Goal: Find specific page/section: Find specific page/section

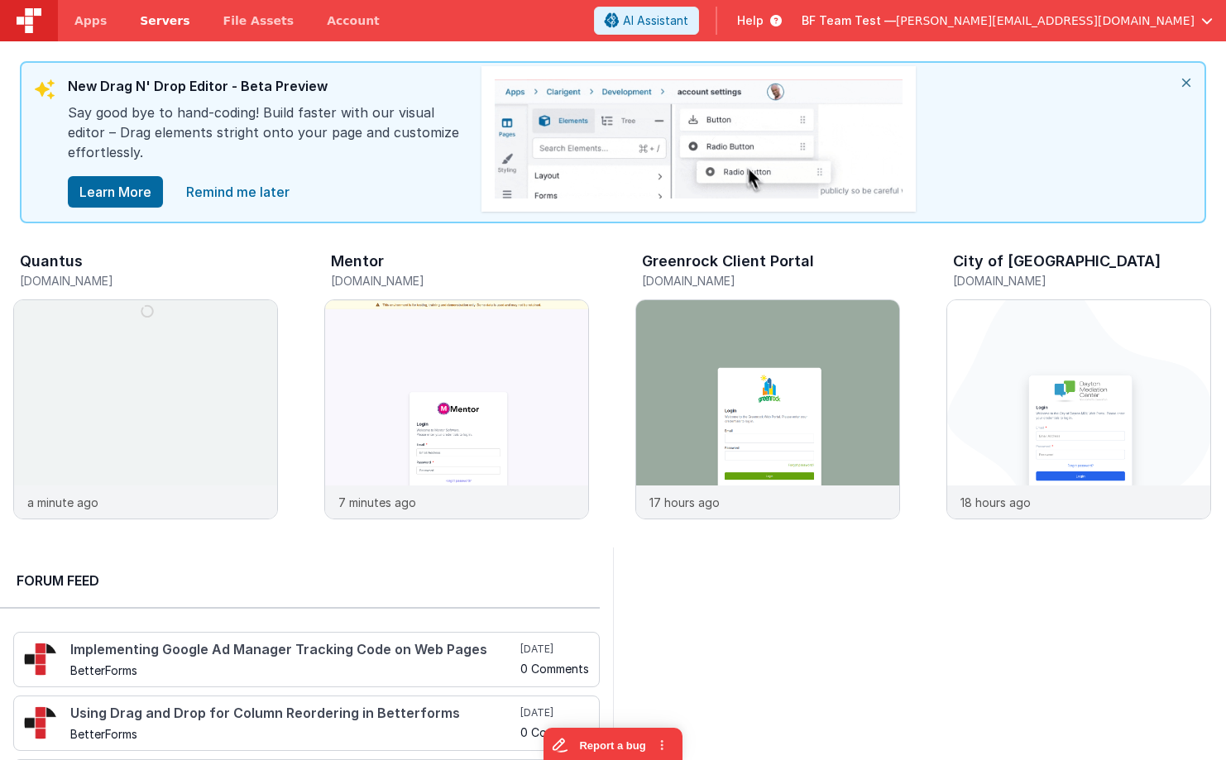
click at [165, 13] on span "Servers" at bounding box center [165, 20] width 50 height 17
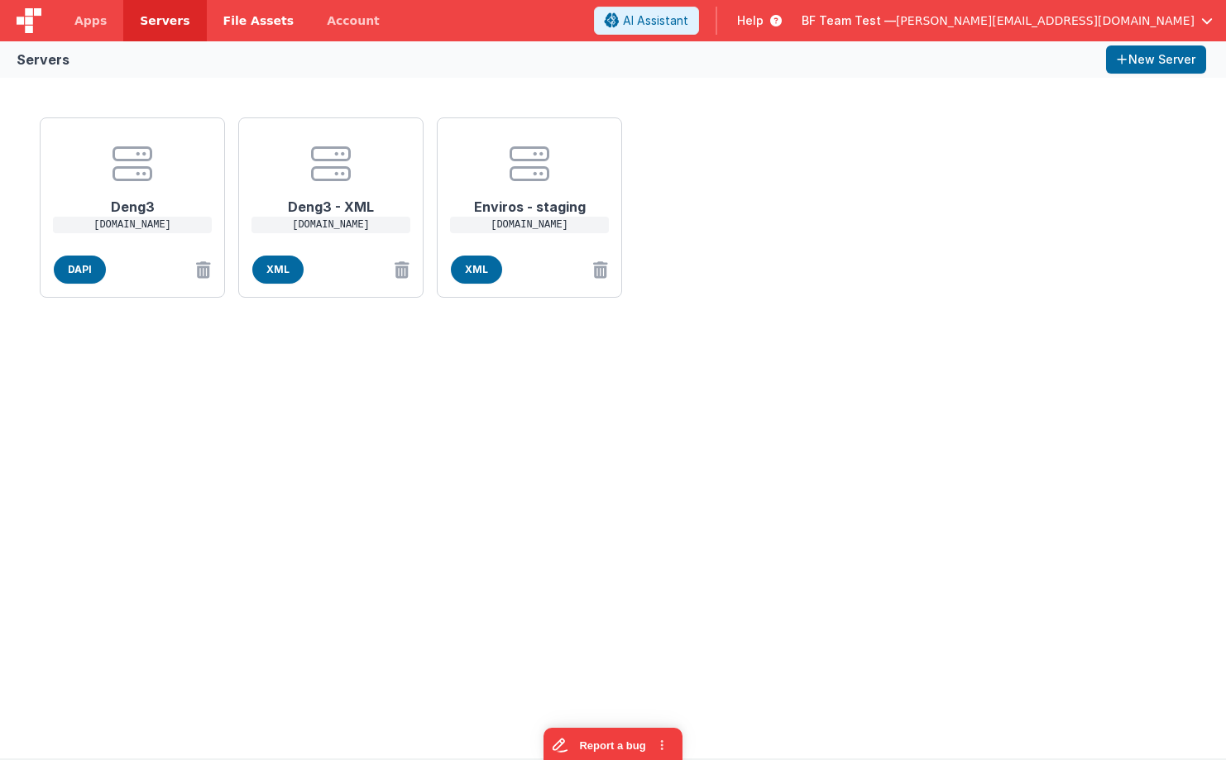
click at [263, 29] on link "File Assets" at bounding box center [259, 20] width 104 height 41
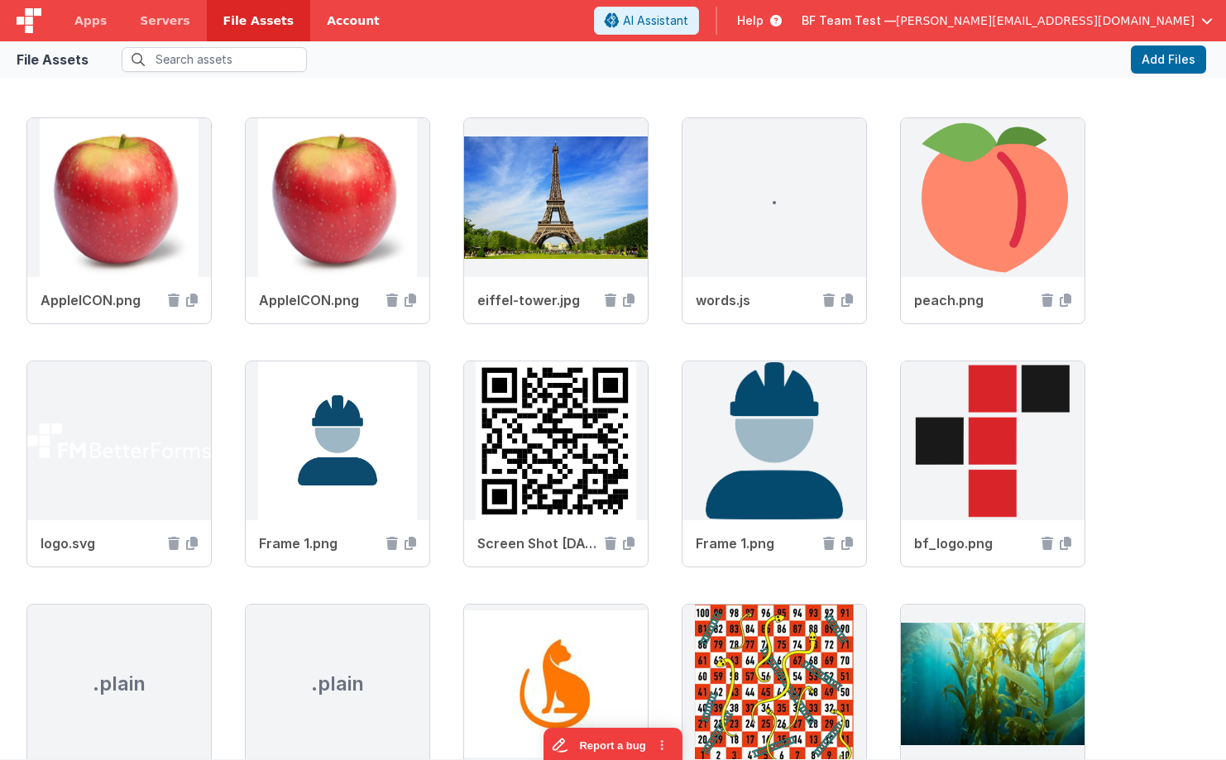
click at [326, 27] on link "Account" at bounding box center [353, 20] width 86 height 41
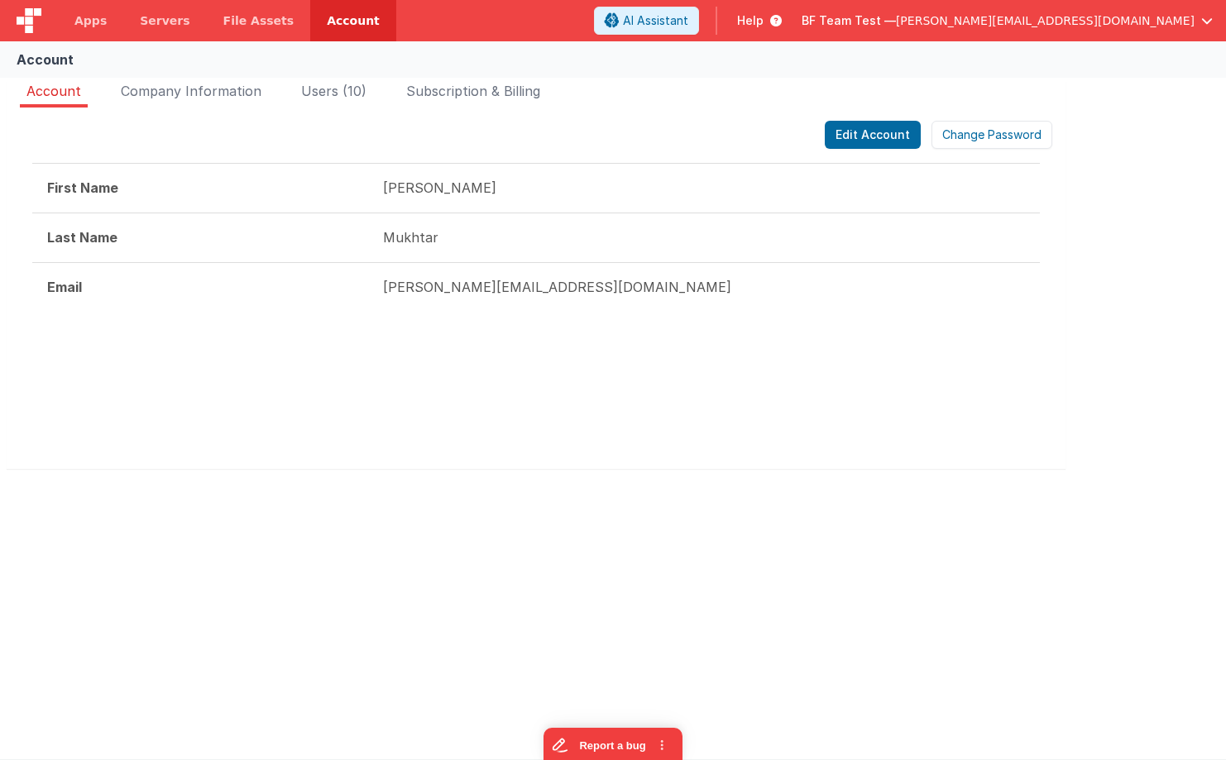
click at [763, 24] on span "Help" at bounding box center [750, 20] width 26 height 17
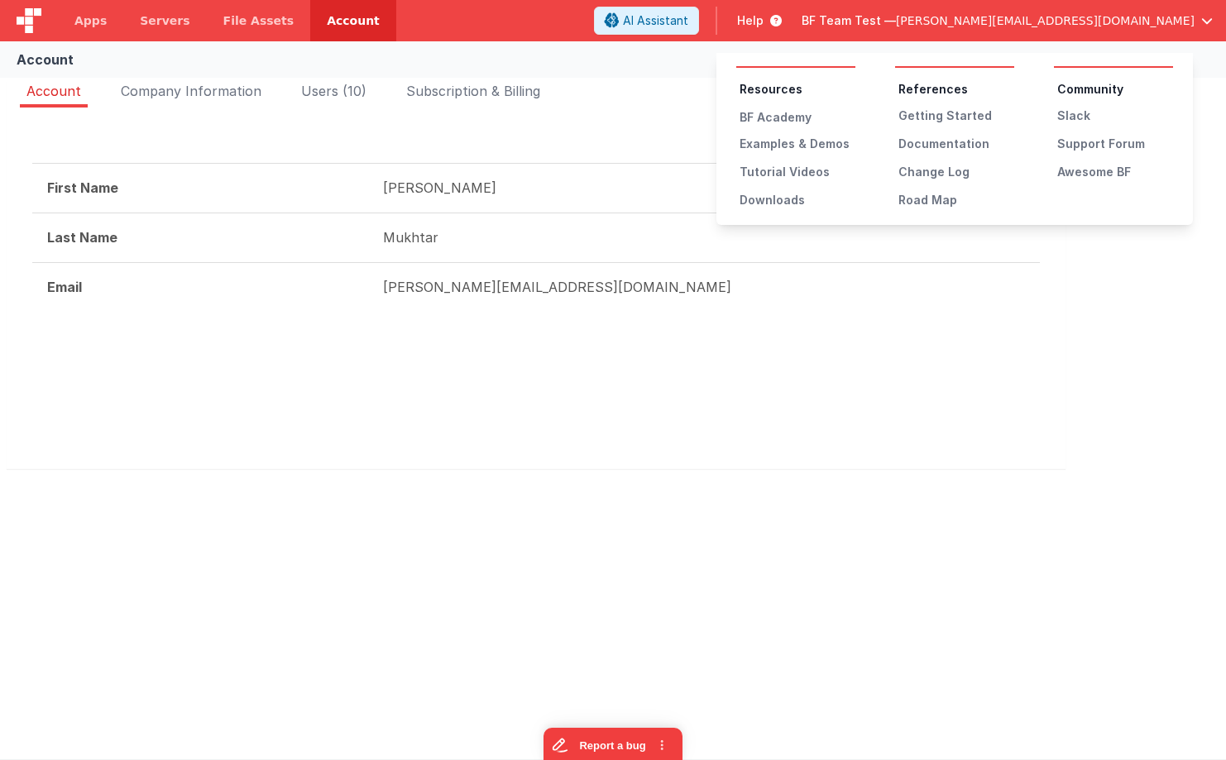
click at [665, 417] on button at bounding box center [613, 380] width 1226 height 760
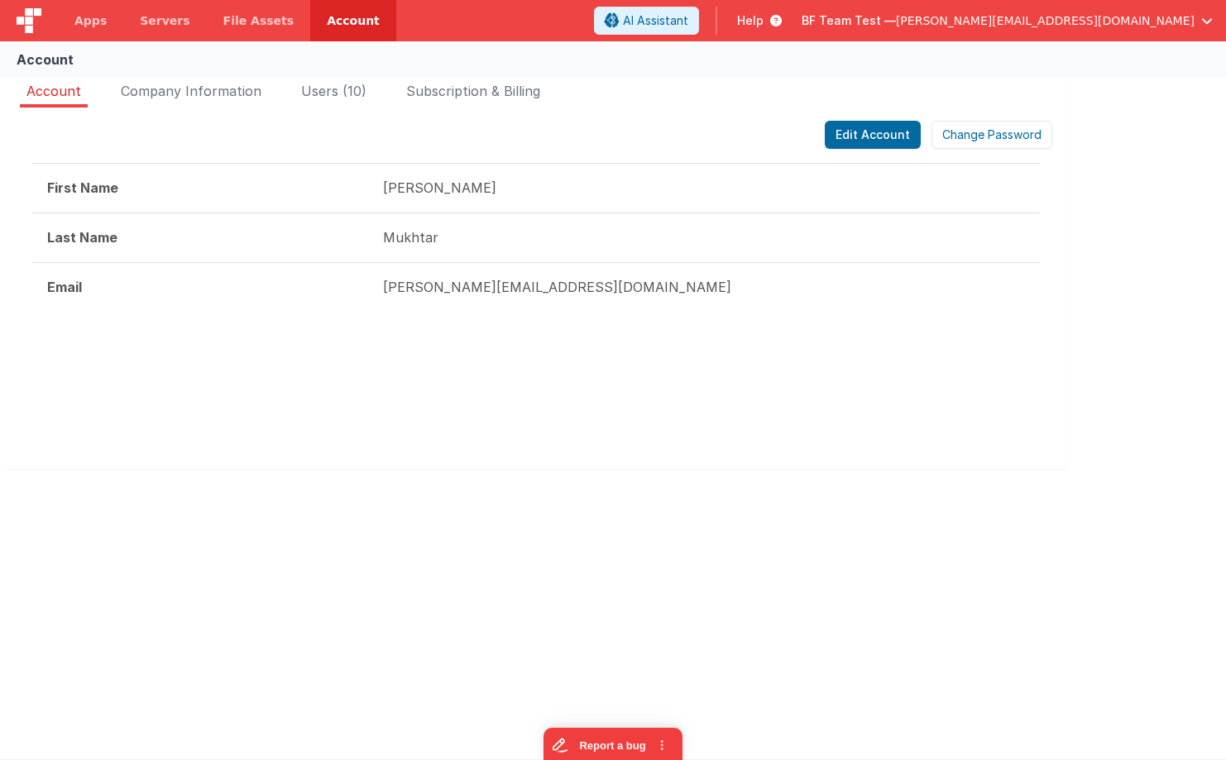
click at [763, 26] on span "Help" at bounding box center [750, 20] width 26 height 17
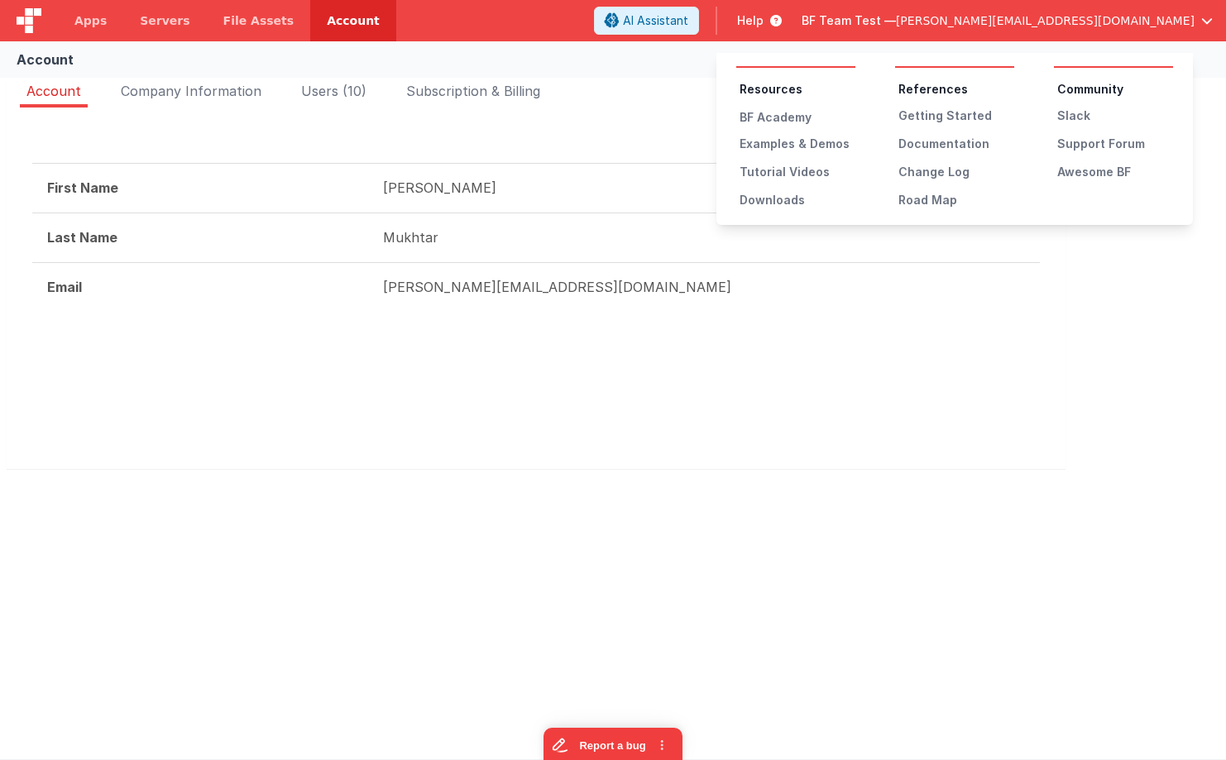
click at [74, 21] on button at bounding box center [613, 380] width 1226 height 760
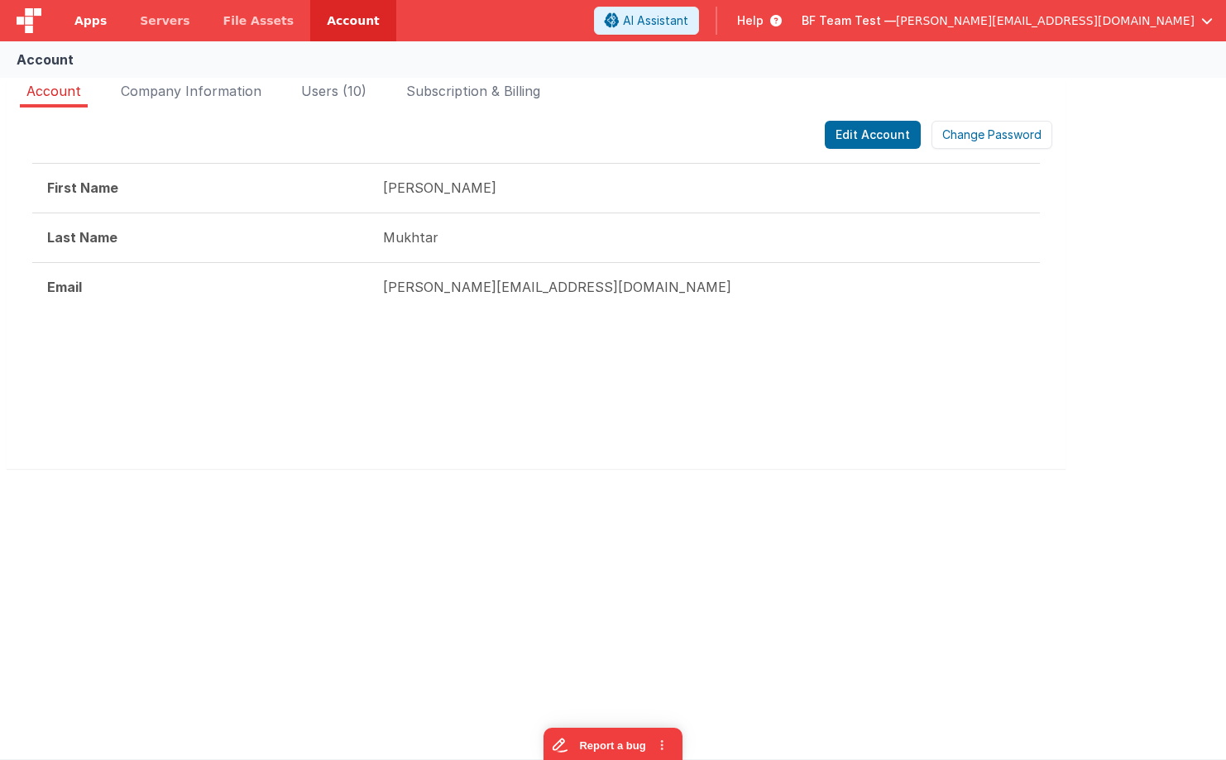
click at [84, 20] on span "Apps" at bounding box center [90, 20] width 32 height 17
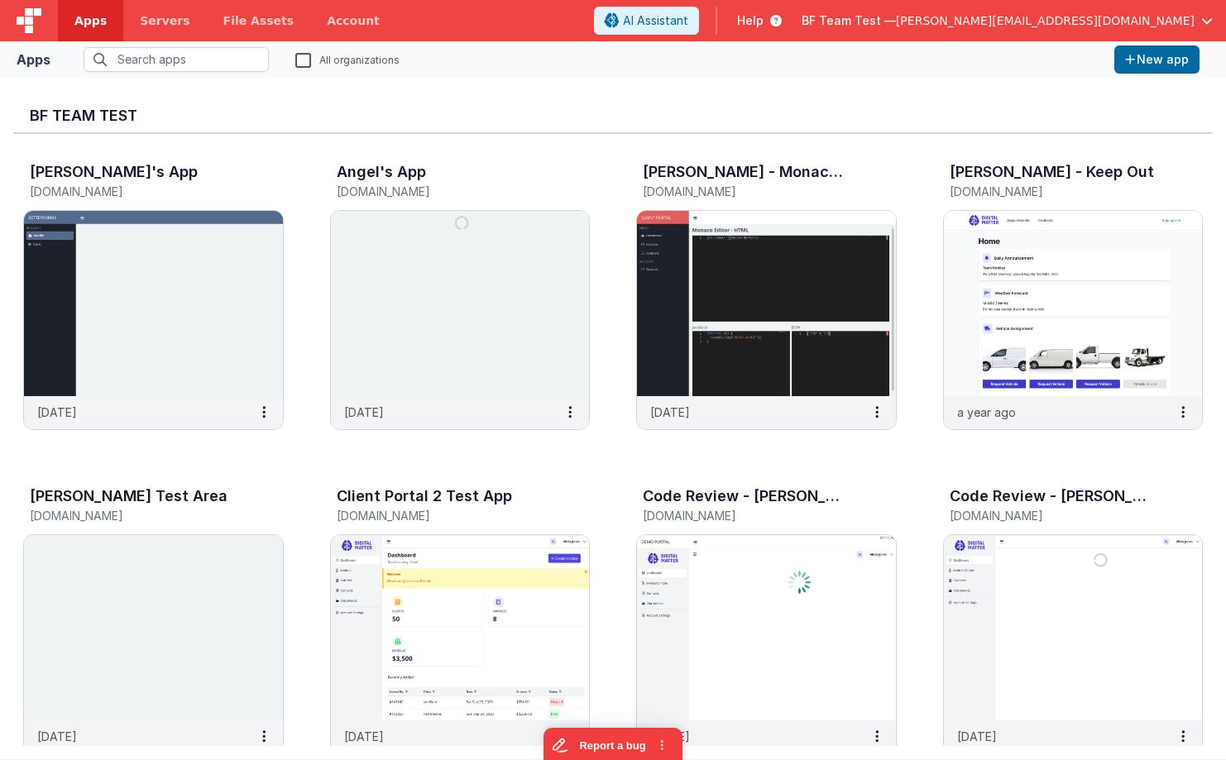
click at [799, 556] on img at bounding box center [766, 627] width 259 height 185
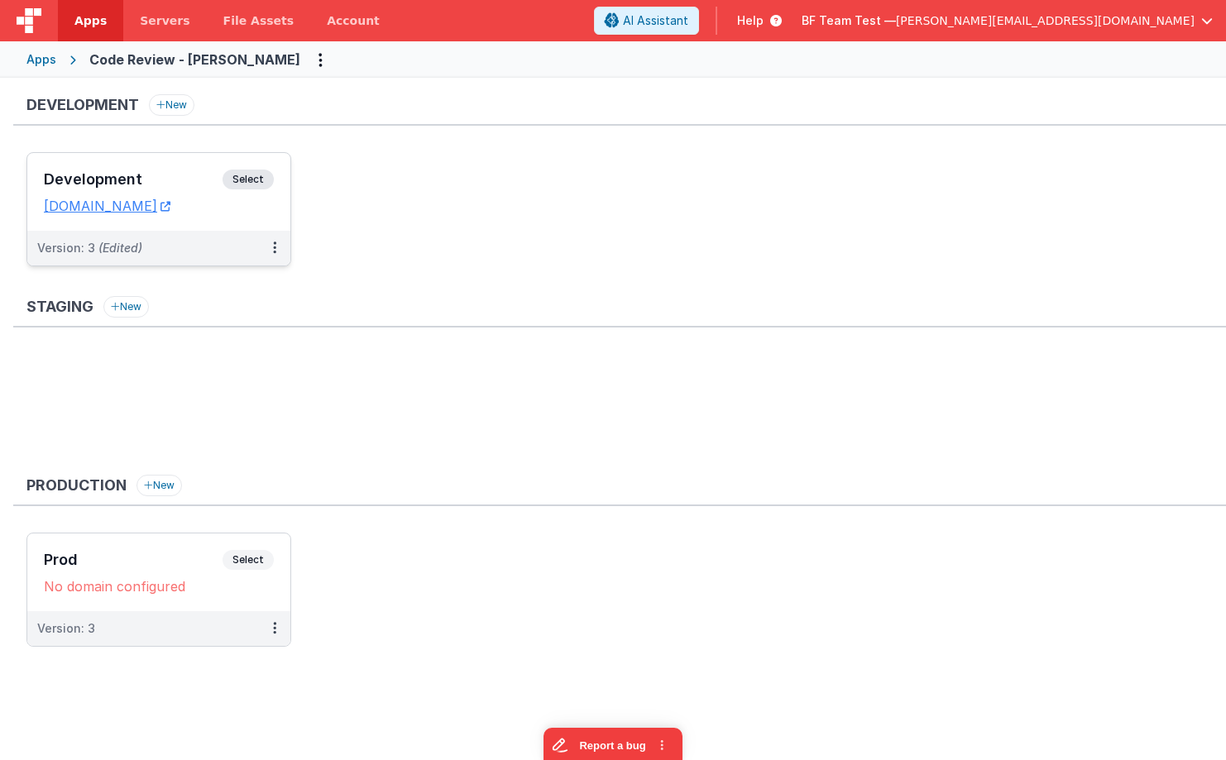
click at [184, 155] on div "Development Select URLs [DOMAIN_NAME]" at bounding box center [158, 192] width 263 height 78
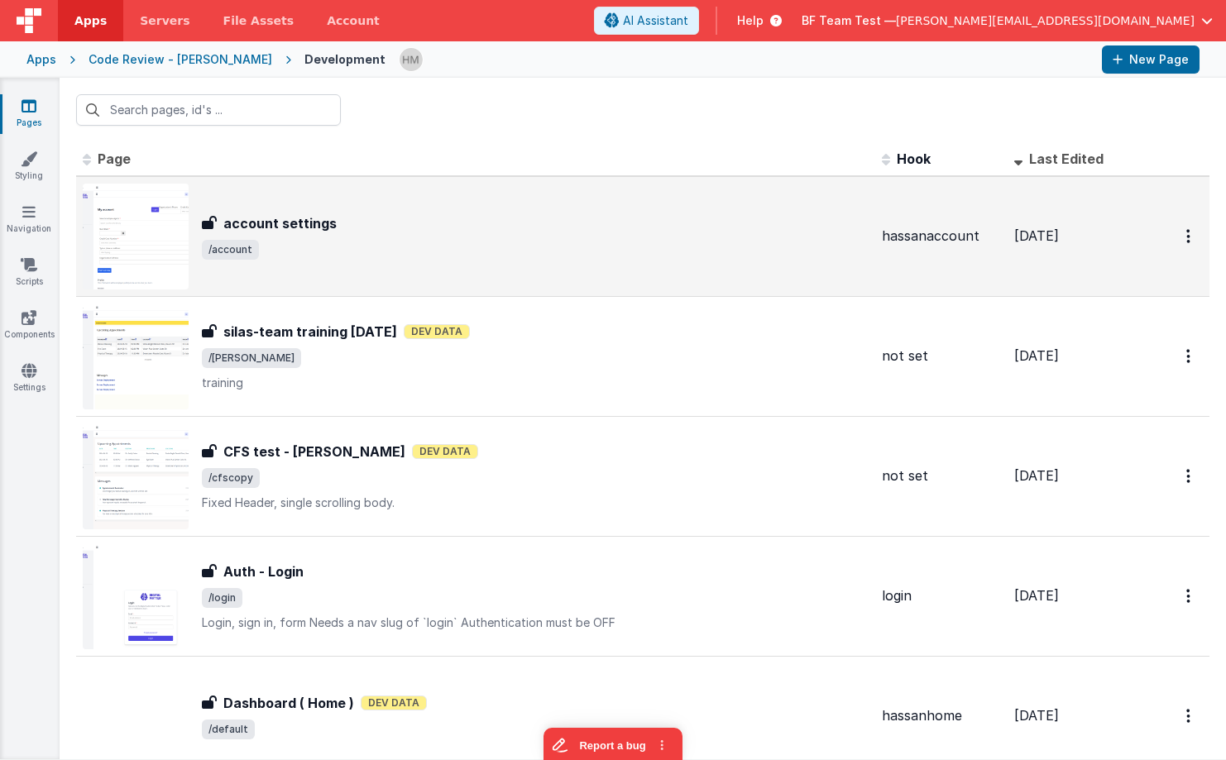
click at [552, 261] on div "account settings account settings /account" at bounding box center [476, 237] width 786 height 106
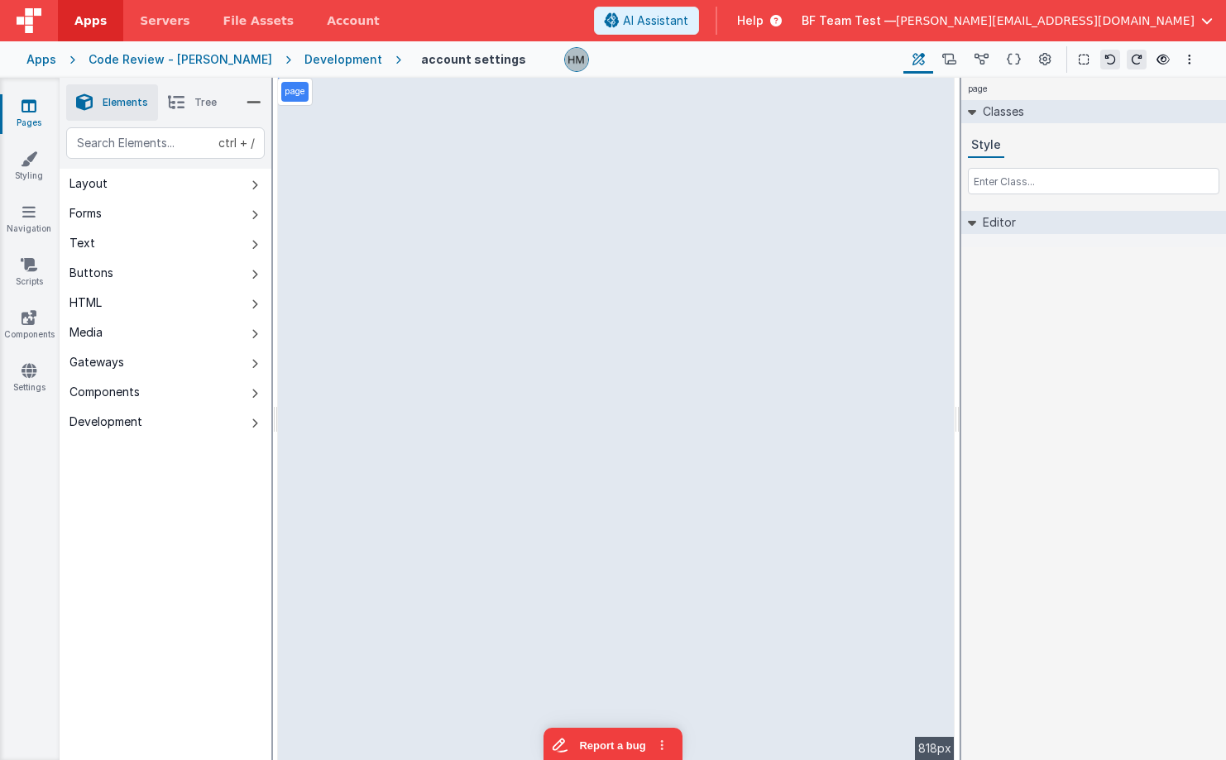
click at [194, 106] on li "Tree" at bounding box center [192, 102] width 69 height 36
